Goal: Check status

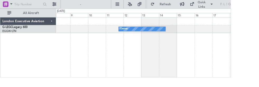
click at [165, 38] on div "Owner" at bounding box center [161, 53] width 197 height 68
click at [168, 33] on div "Owner" at bounding box center [159, 32] width 52 height 5
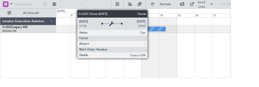
click at [220, 46] on div "Owner" at bounding box center [161, 53] width 197 height 68
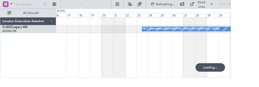
click at [188, 34] on div "A/C Unavailable [GEOGRAPHIC_DATA] ([GEOGRAPHIC_DATA])" at bounding box center [204, 33] width 86 height 8
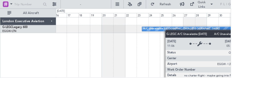
click at [122, 57] on div "A/C Unavailable [GEOGRAPHIC_DATA] ([GEOGRAPHIC_DATA]) Owner" at bounding box center [161, 53] width 197 height 68
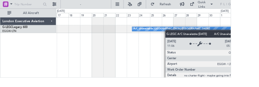
click at [165, 58] on div "A/C Unavailable [GEOGRAPHIC_DATA] ([GEOGRAPHIC_DATA]) Owner" at bounding box center [161, 53] width 197 height 68
